Goal: Transaction & Acquisition: Download file/media

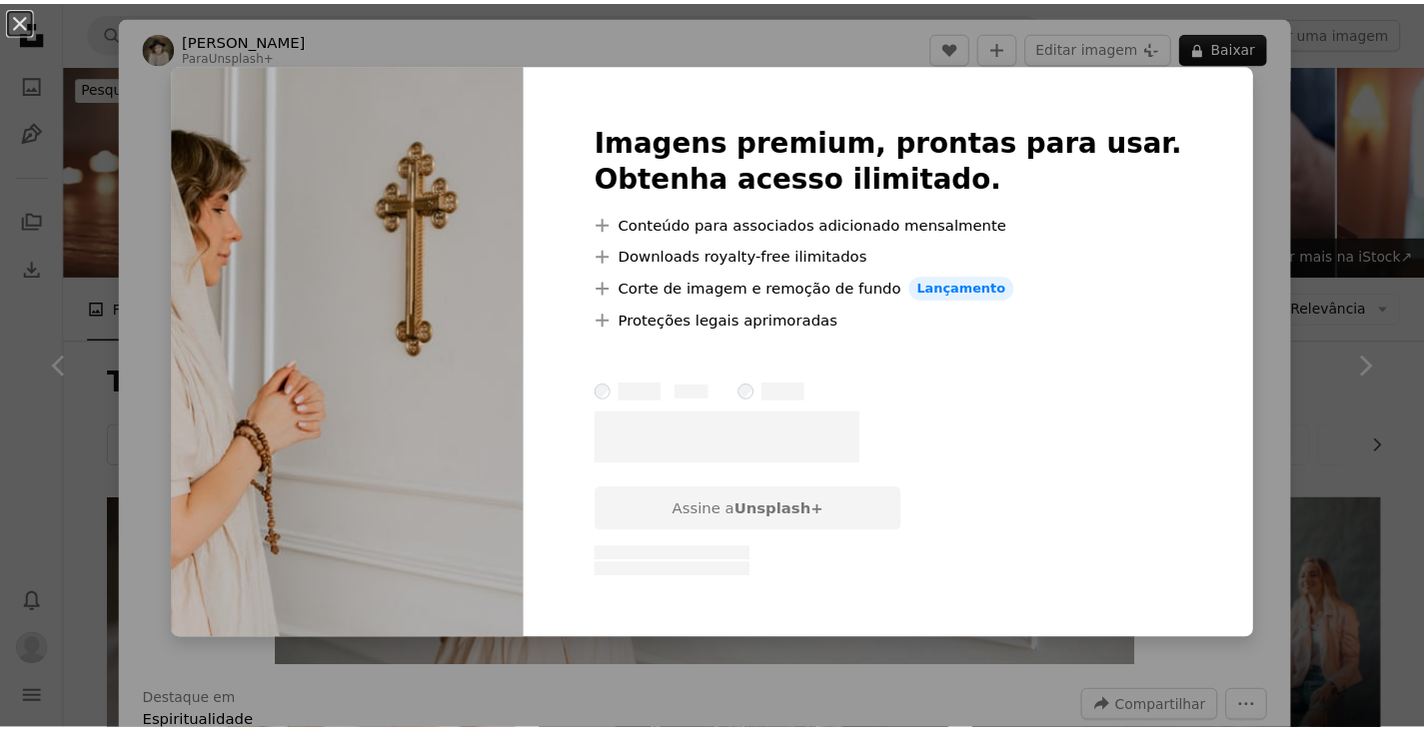
scroll to position [1399, 0]
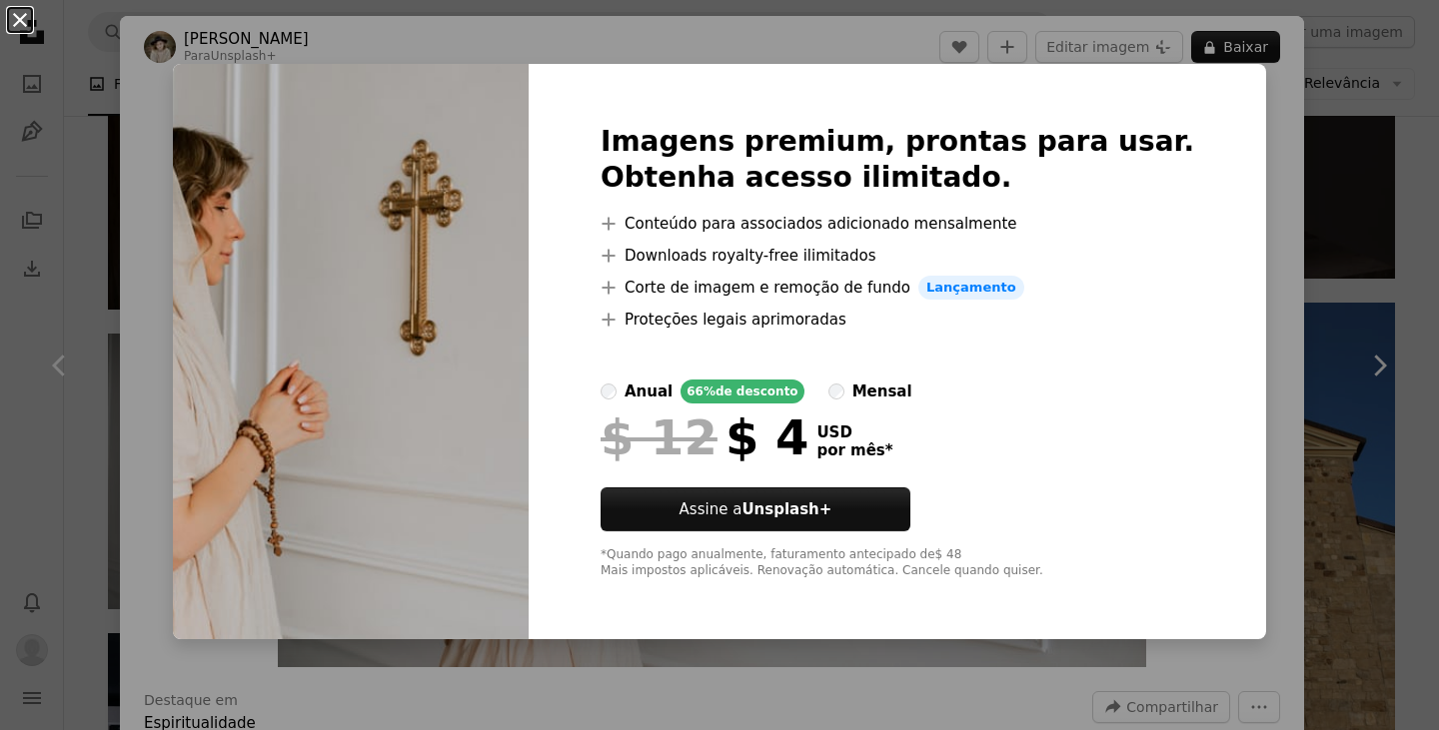
click at [32, 17] on button "An X shape" at bounding box center [20, 20] width 24 height 24
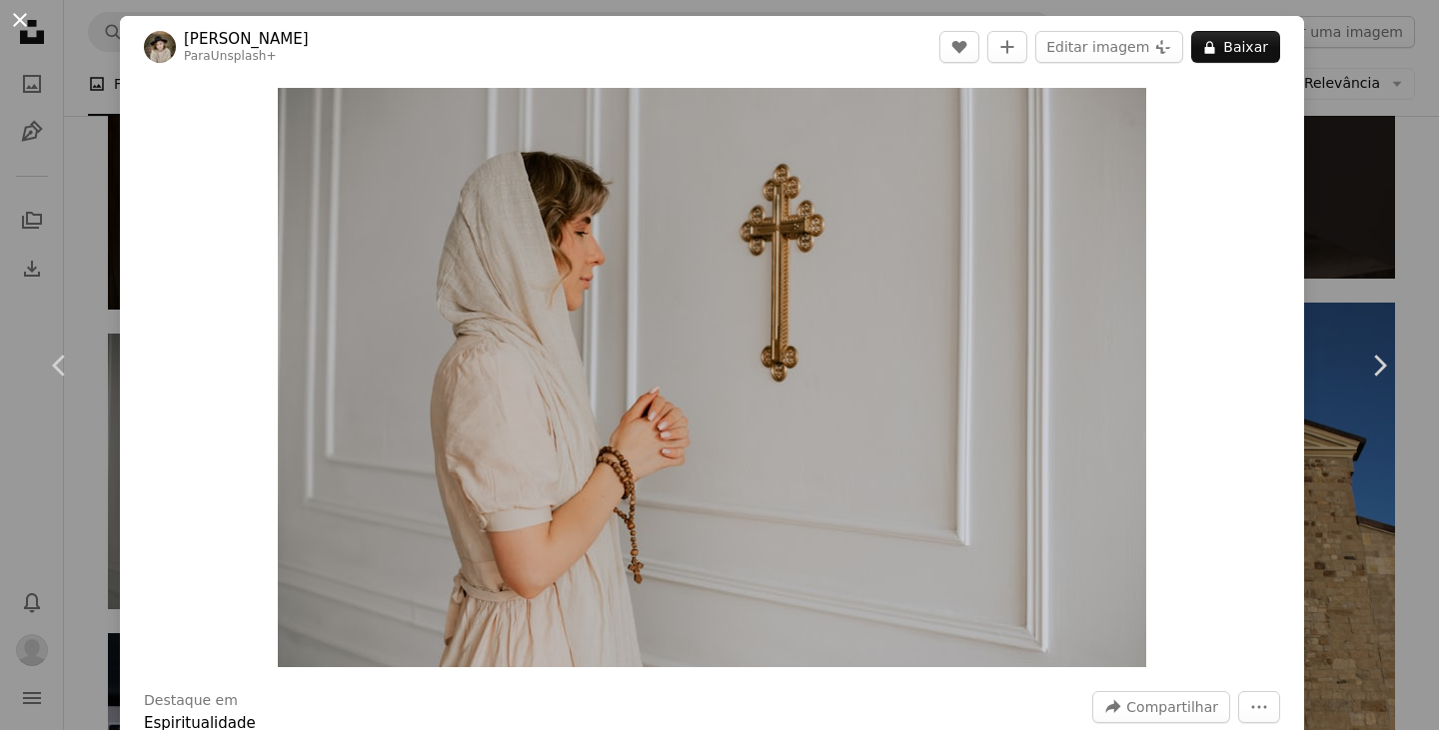
click at [8, 16] on button "An X shape" at bounding box center [20, 20] width 24 height 24
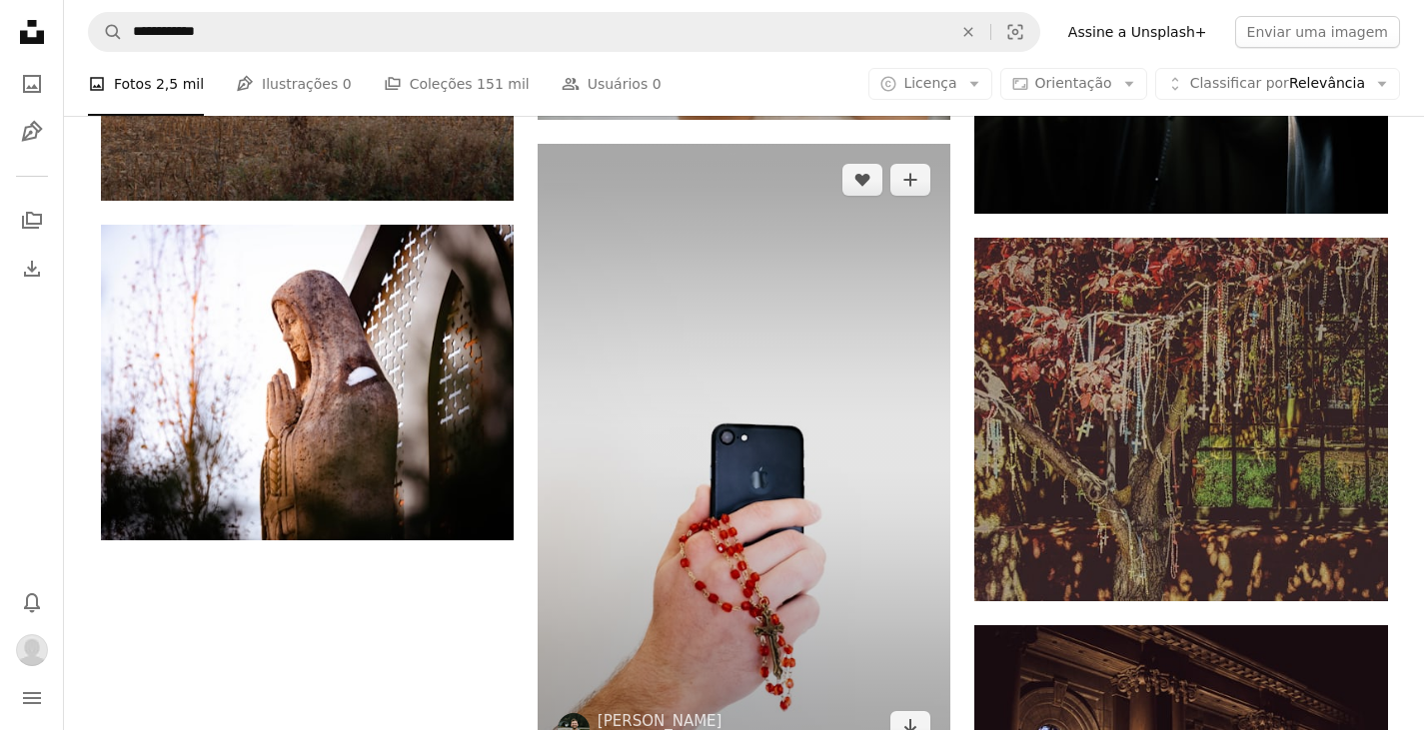
scroll to position [2798, 0]
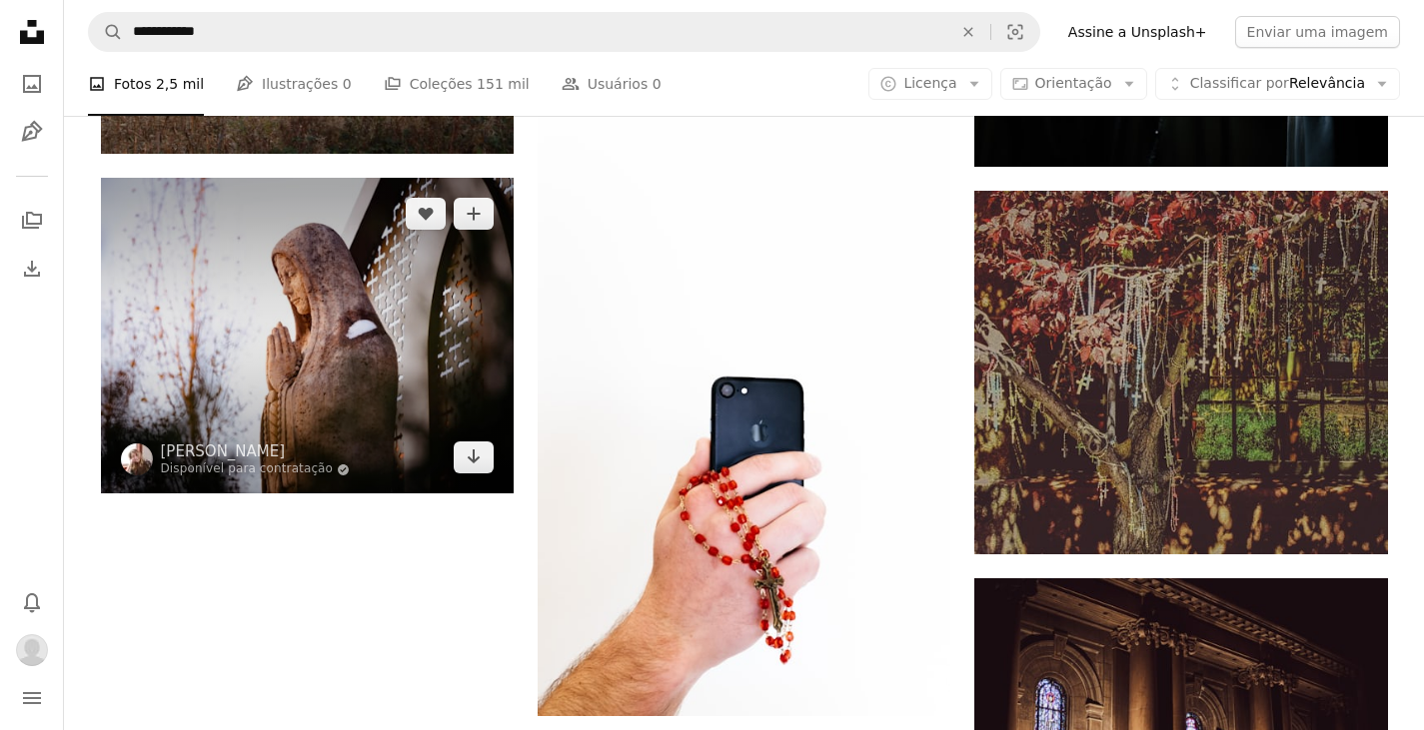
click at [224, 319] on img at bounding box center [307, 336] width 413 height 317
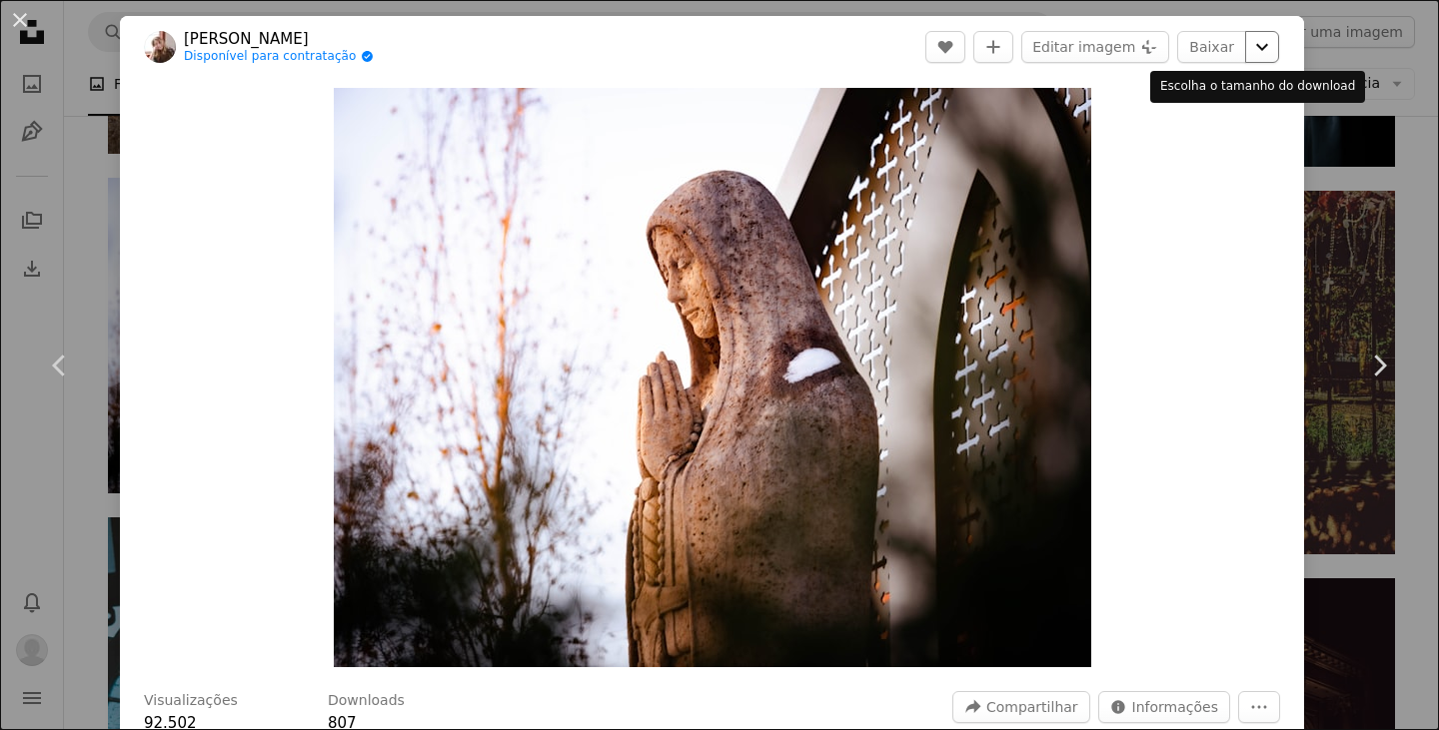
click at [1246, 54] on icon "Chevron down" at bounding box center [1262, 47] width 32 height 24
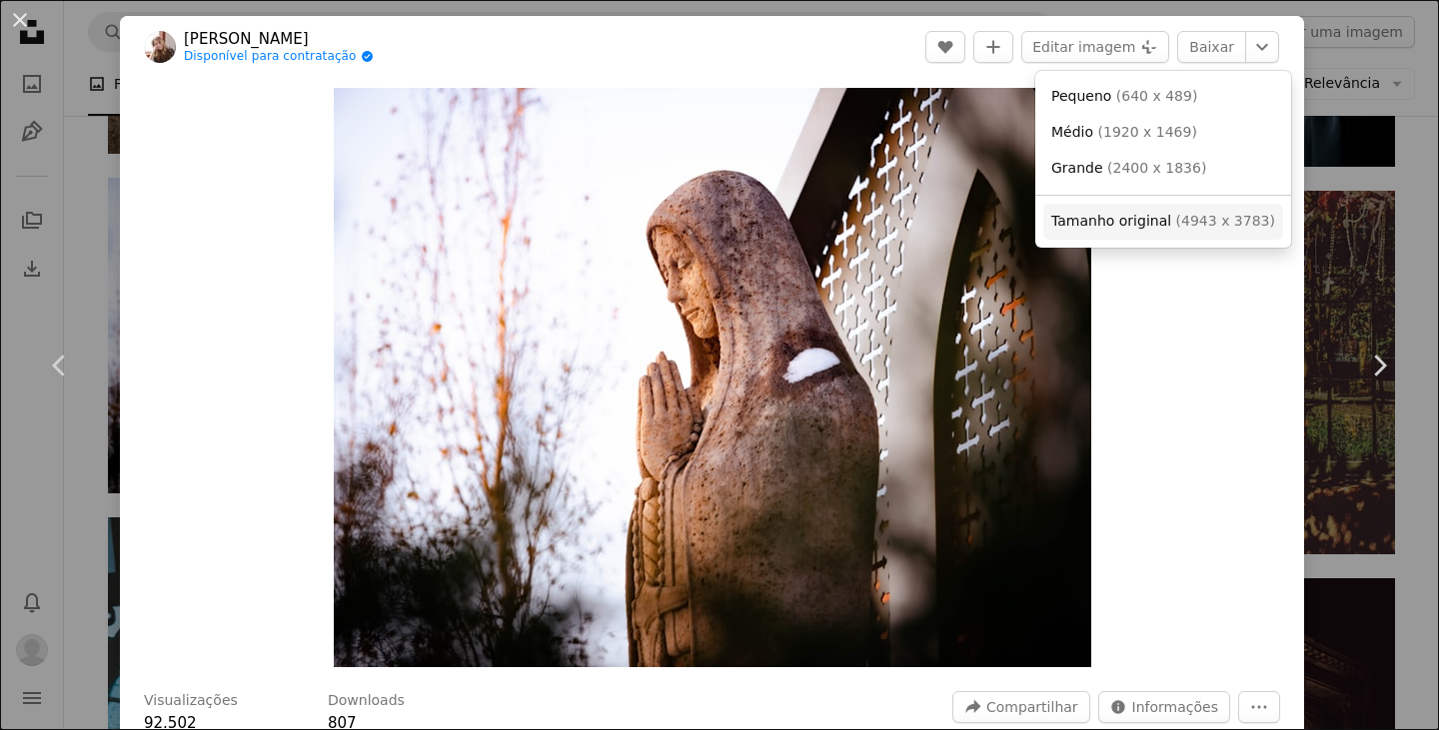
click at [1128, 226] on span "Tamanho original" at bounding box center [1111, 221] width 120 height 16
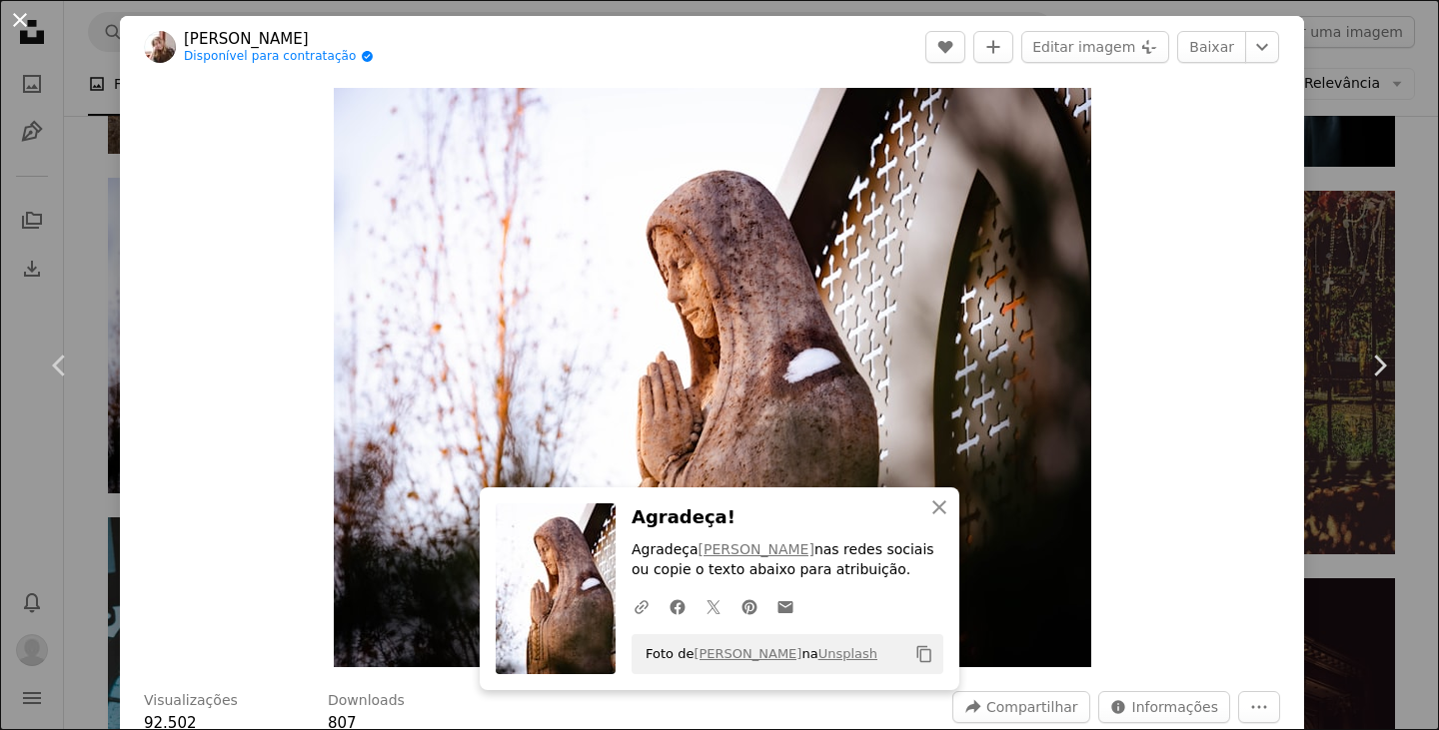
click at [25, 11] on button "An X shape" at bounding box center [20, 20] width 24 height 24
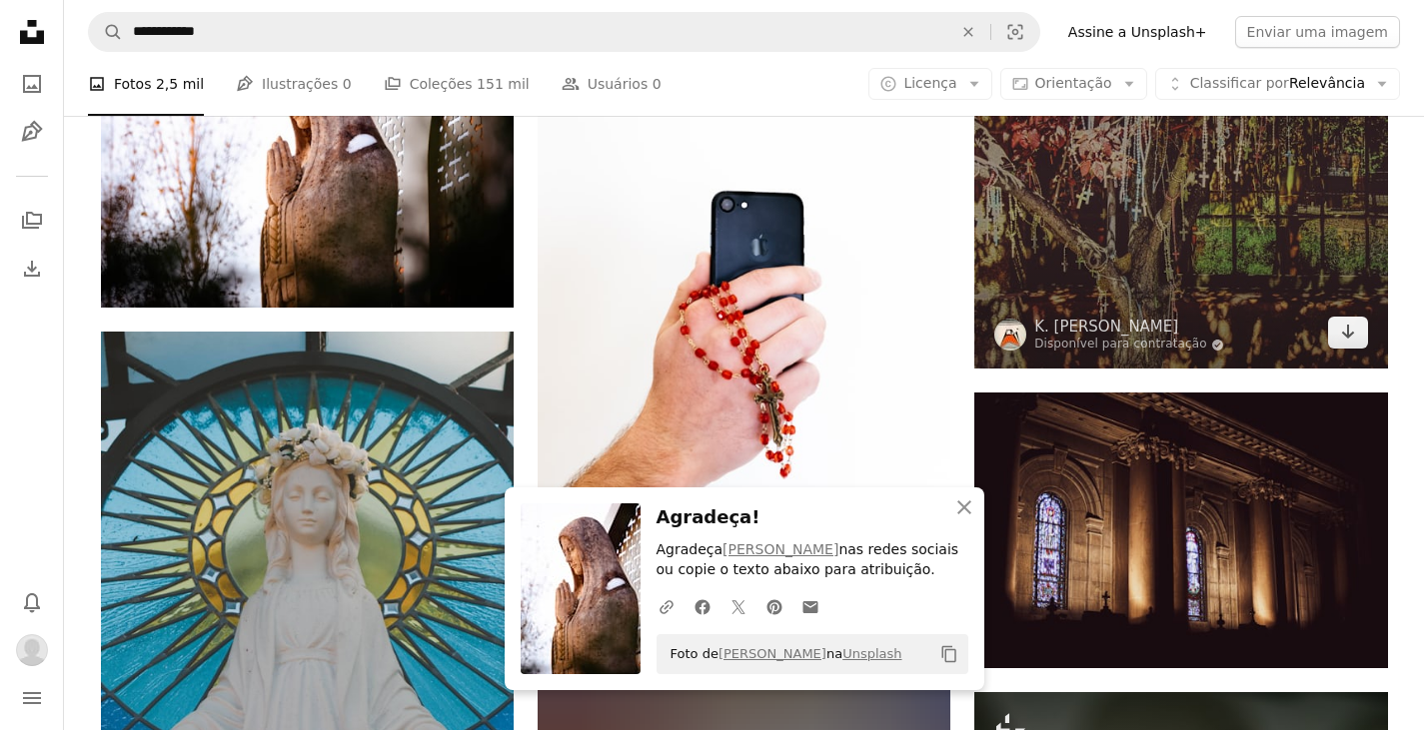
scroll to position [3298, 0]
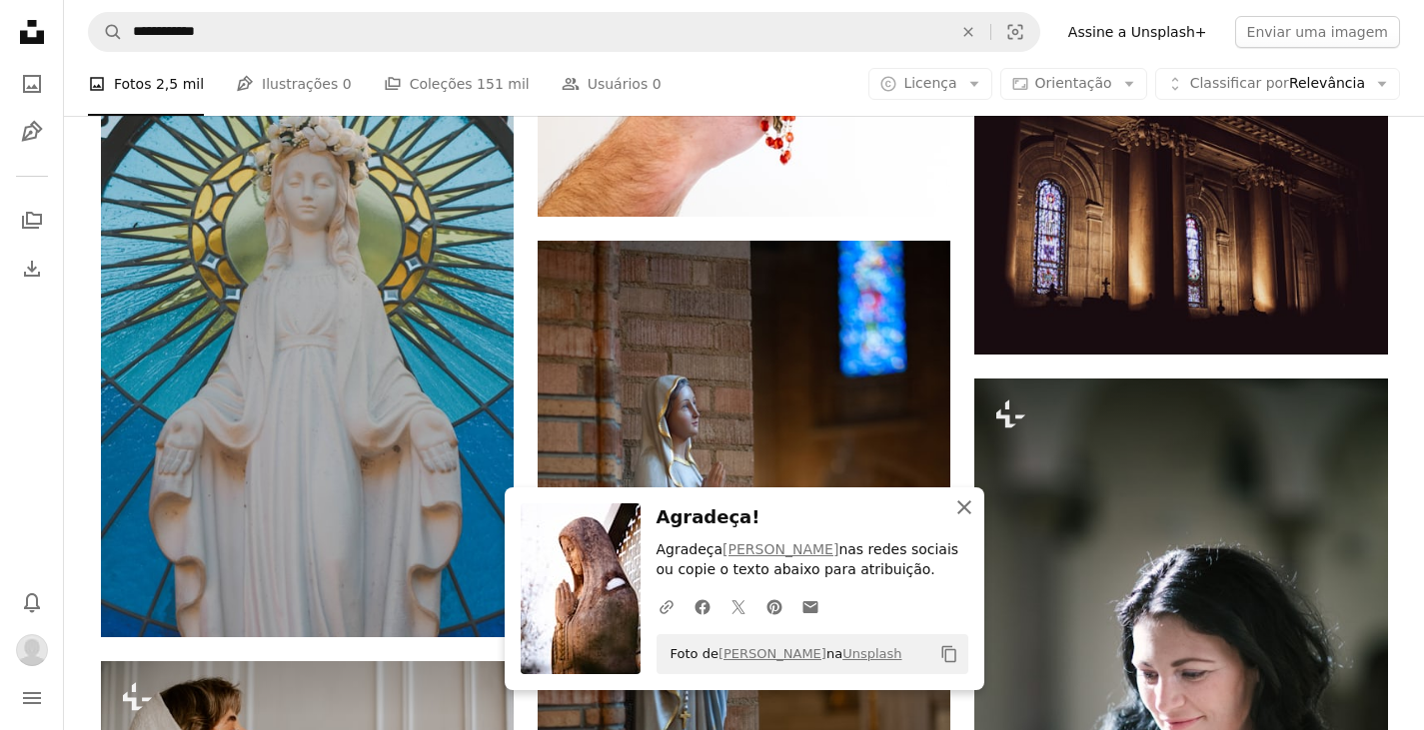
click at [965, 504] on icon "An X shape" at bounding box center [964, 508] width 24 height 24
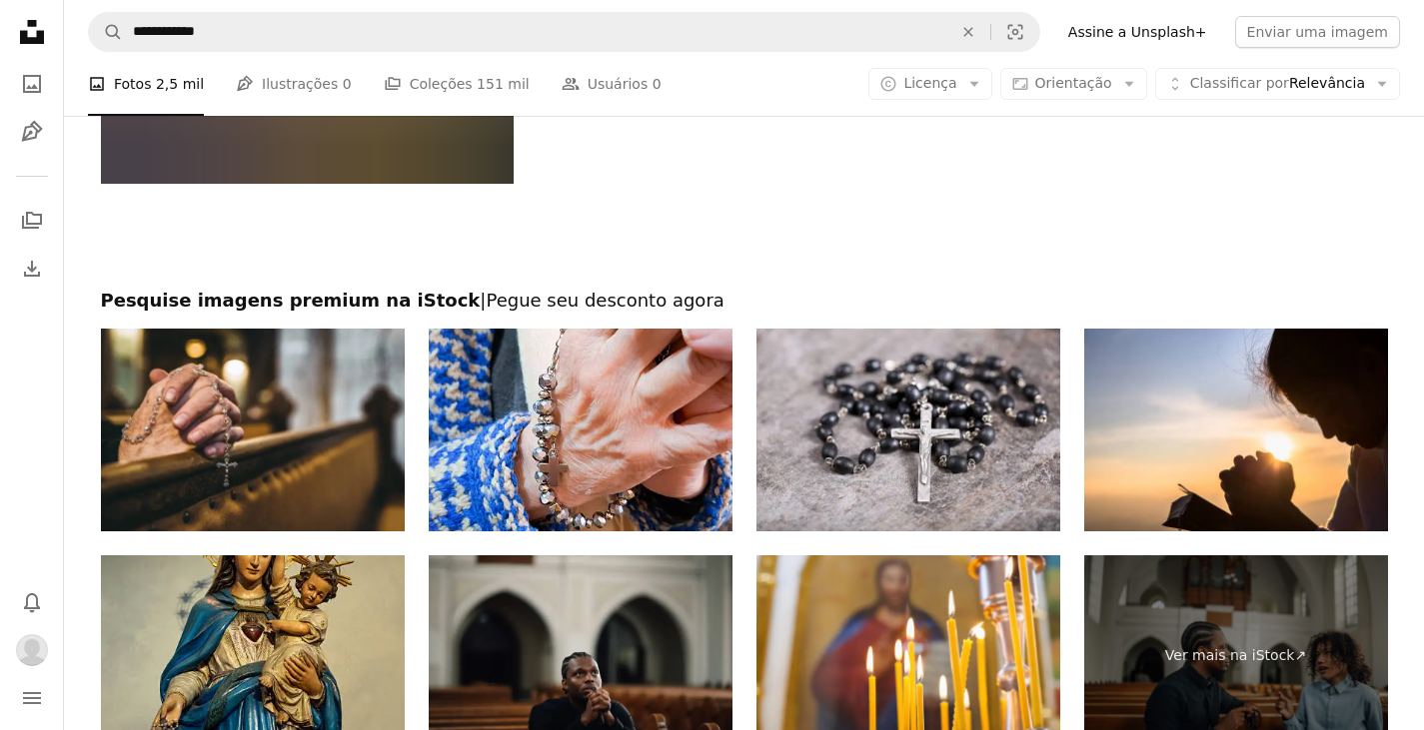
scroll to position [7694, 0]
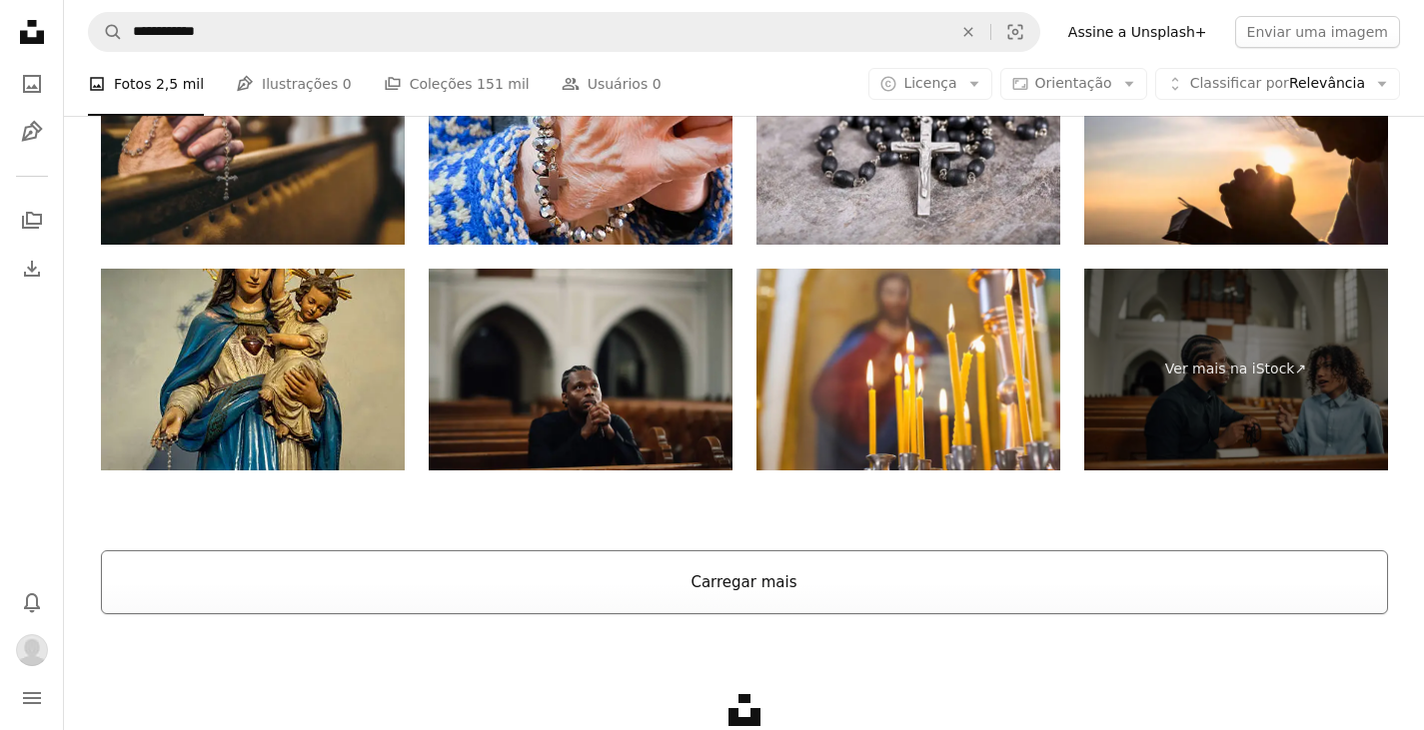
click at [750, 590] on button "Carregar mais" at bounding box center [744, 583] width 1287 height 64
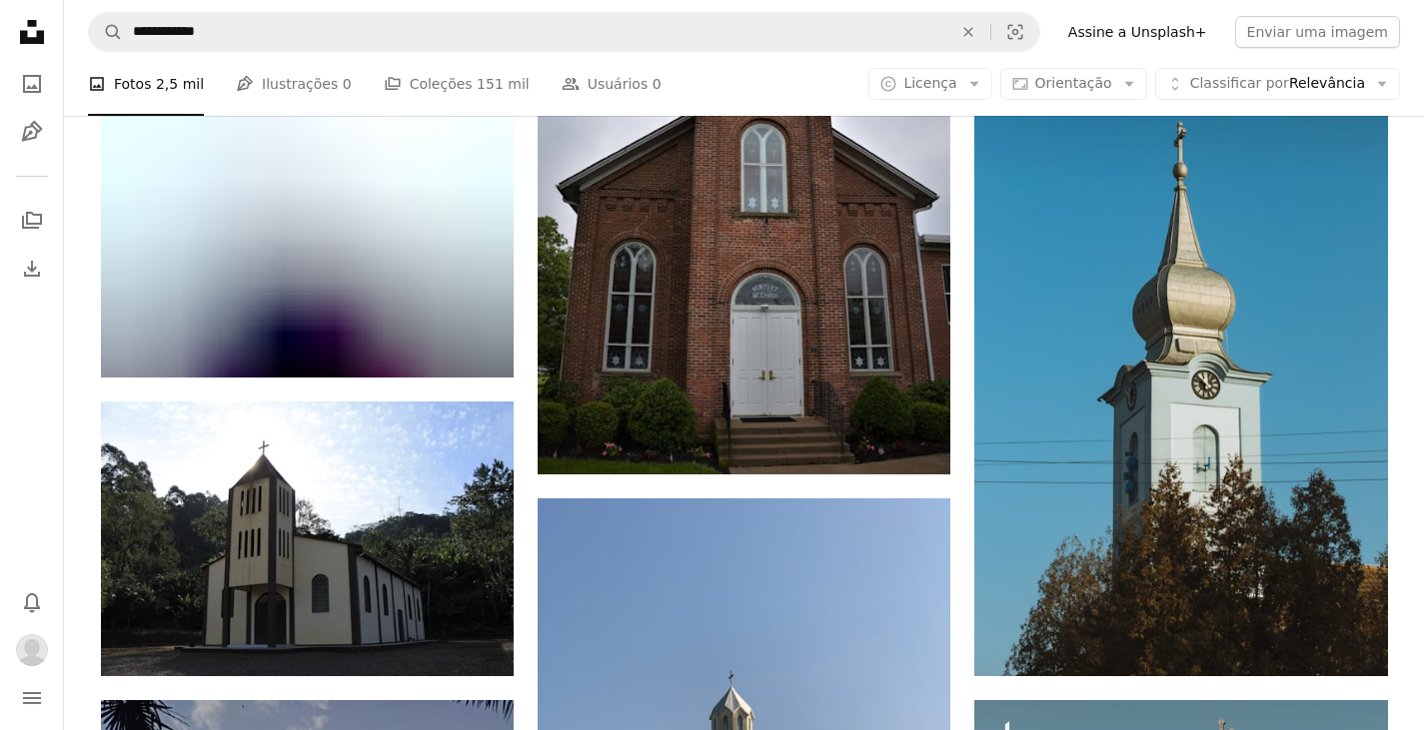
scroll to position [14689, 0]
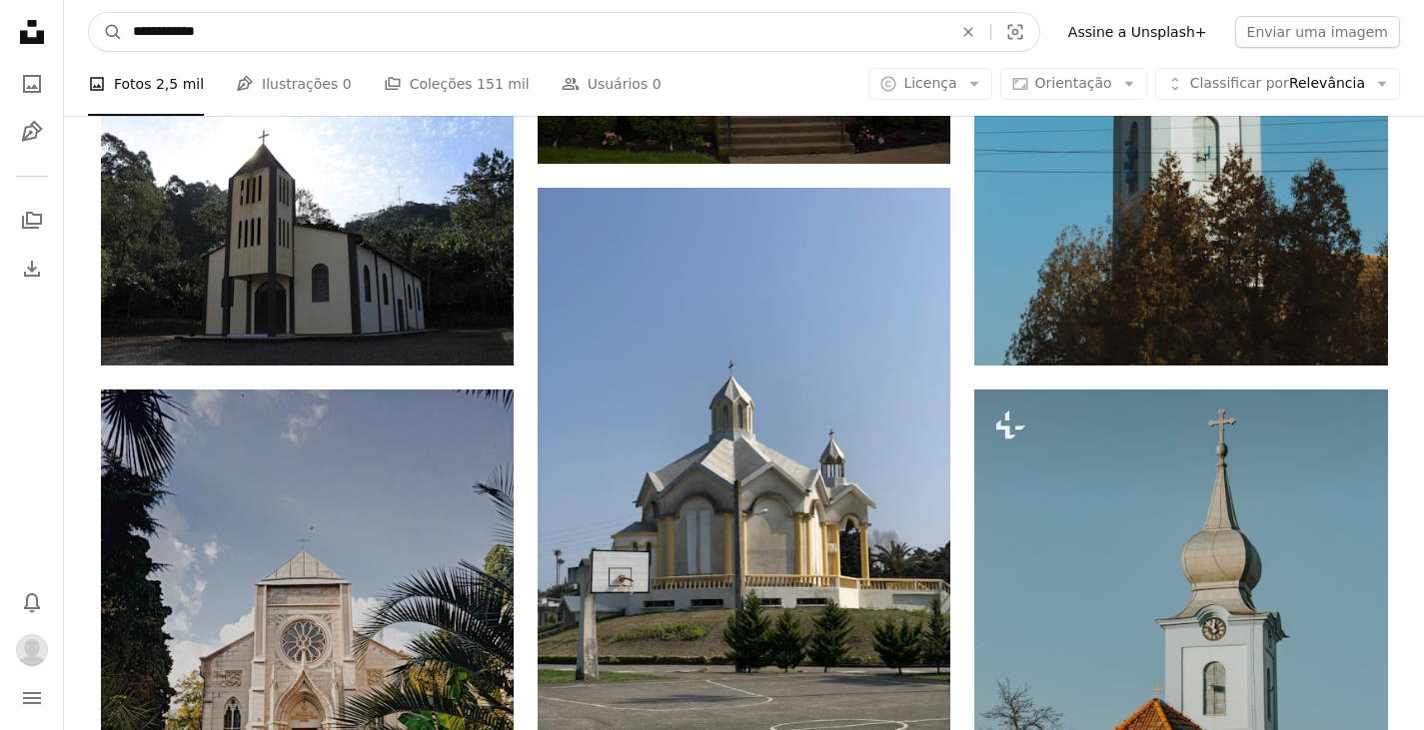
click at [221, 30] on input "**********" at bounding box center [534, 32] width 823 height 38
drag, startPoint x: 209, startPoint y: 29, endPoint x: 129, endPoint y: 31, distance: 80.0
click at [129, 31] on input "**********" at bounding box center [534, 32] width 823 height 38
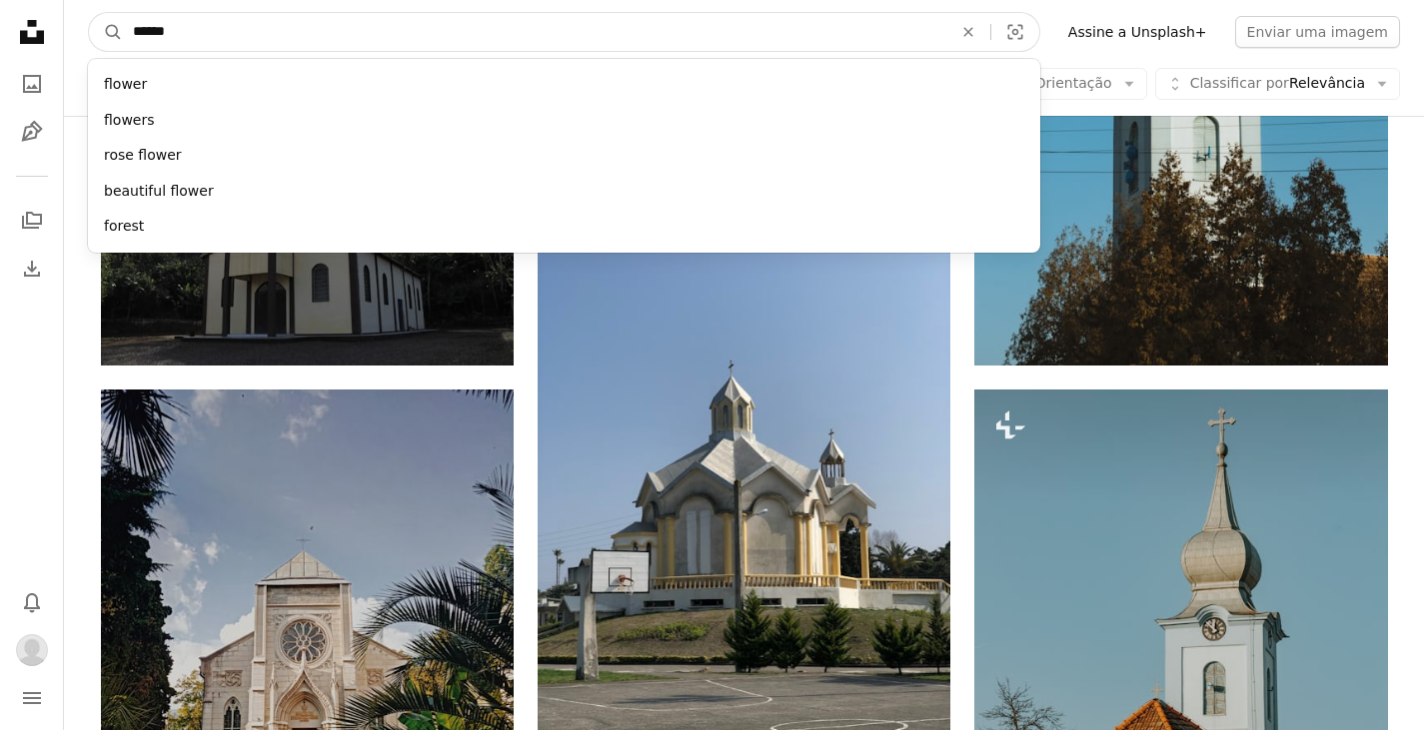
type input "******"
click at [89, 13] on button "A magnifying glass" at bounding box center [106, 32] width 34 height 38
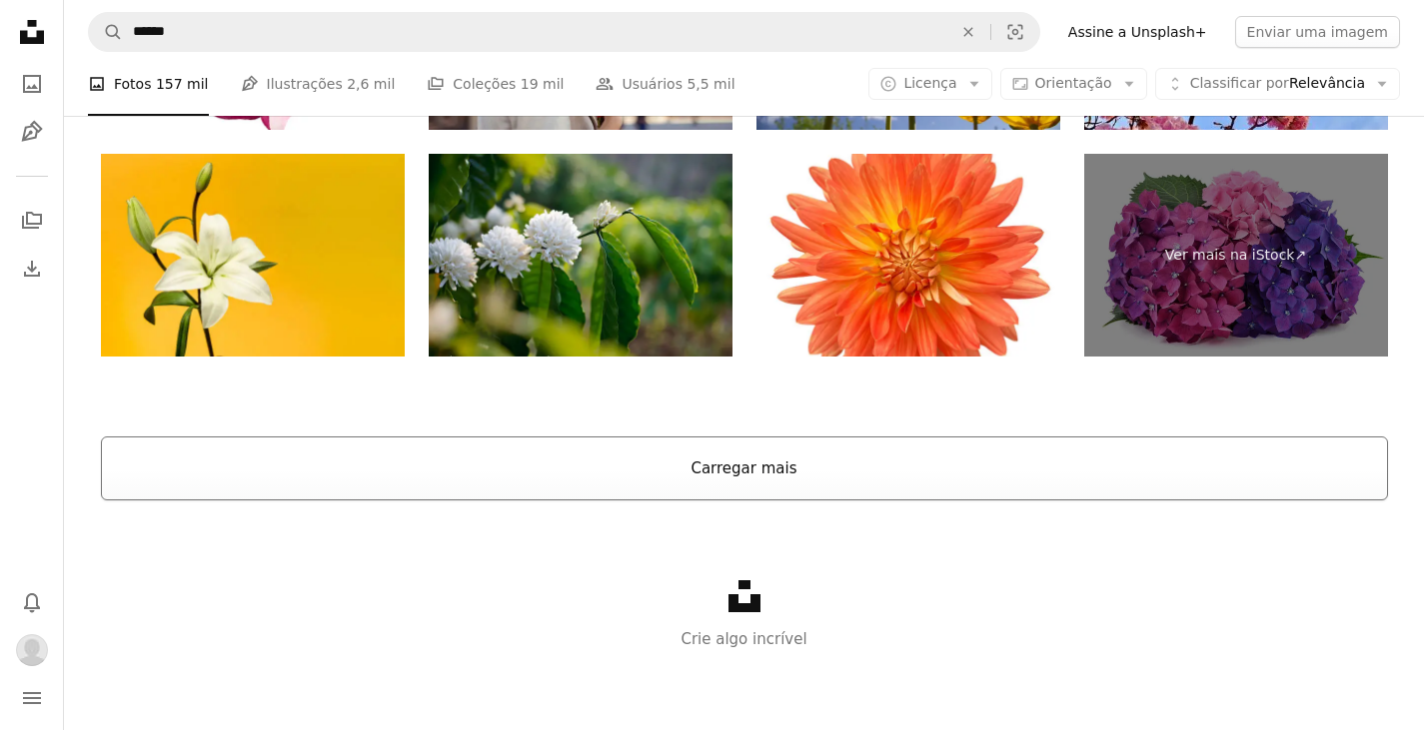
click at [715, 467] on button "Carregar mais" at bounding box center [744, 469] width 1287 height 64
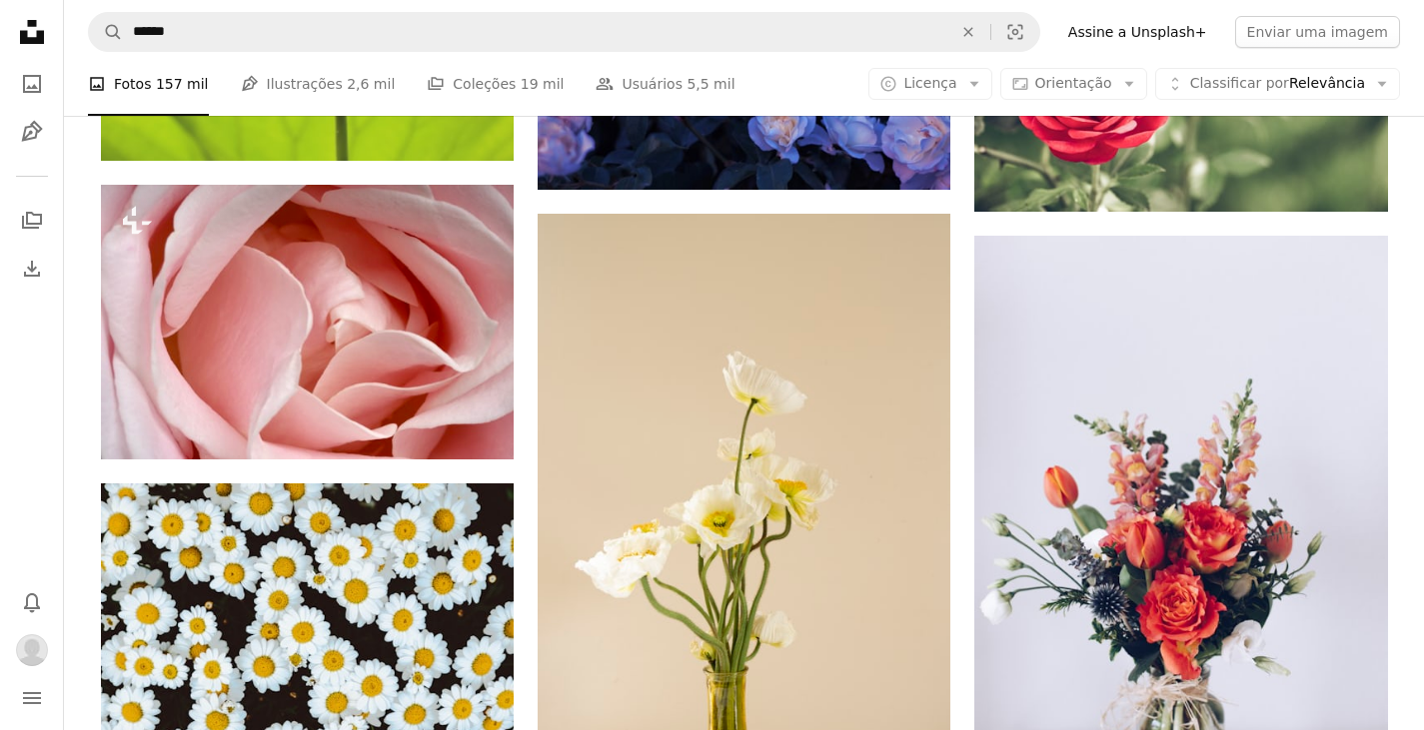
scroll to position [19190, 0]
